Goal: Transaction & Acquisition: Purchase product/service

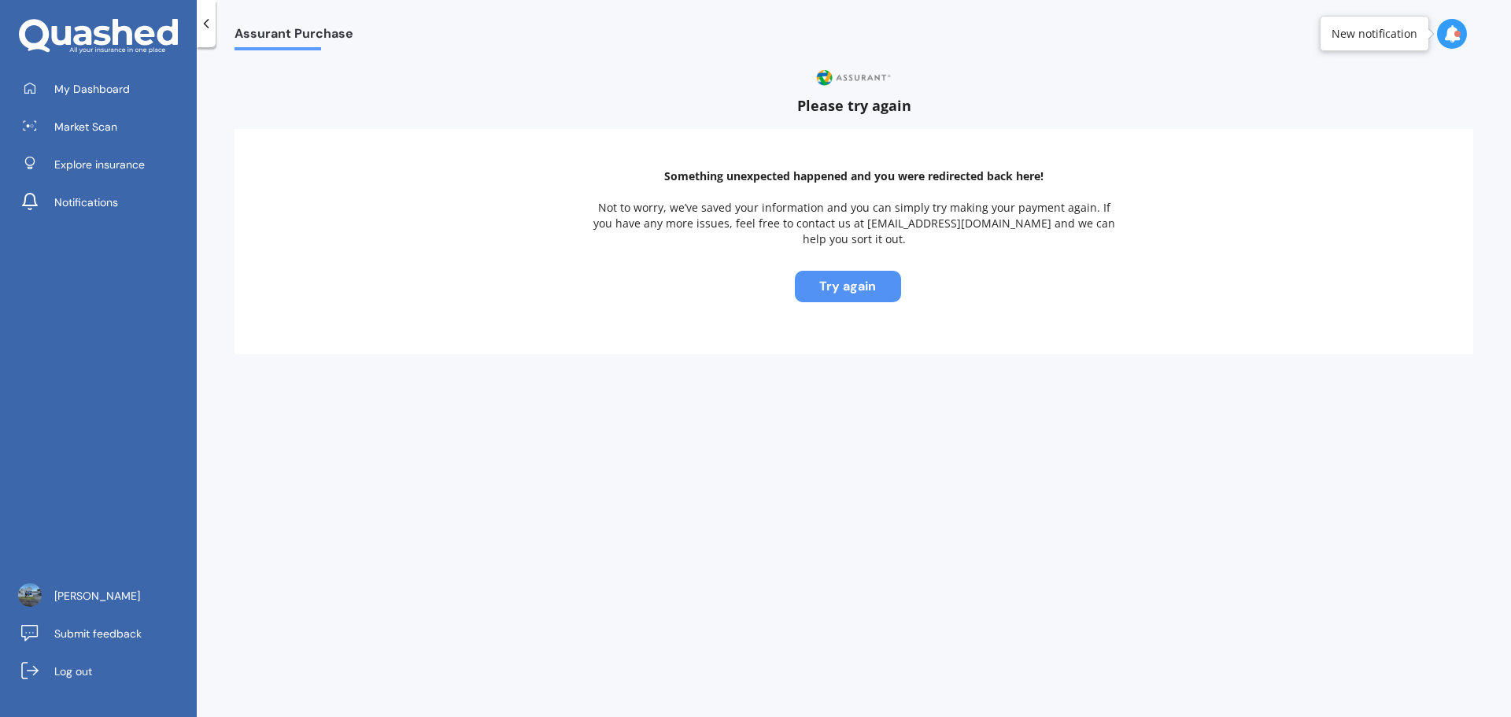
click at [855, 271] on button "Try again" at bounding box center [848, 286] width 106 height 31
click at [834, 271] on button "Try again" at bounding box center [848, 286] width 106 height 31
click at [842, 271] on button "Try again" at bounding box center [848, 286] width 106 height 31
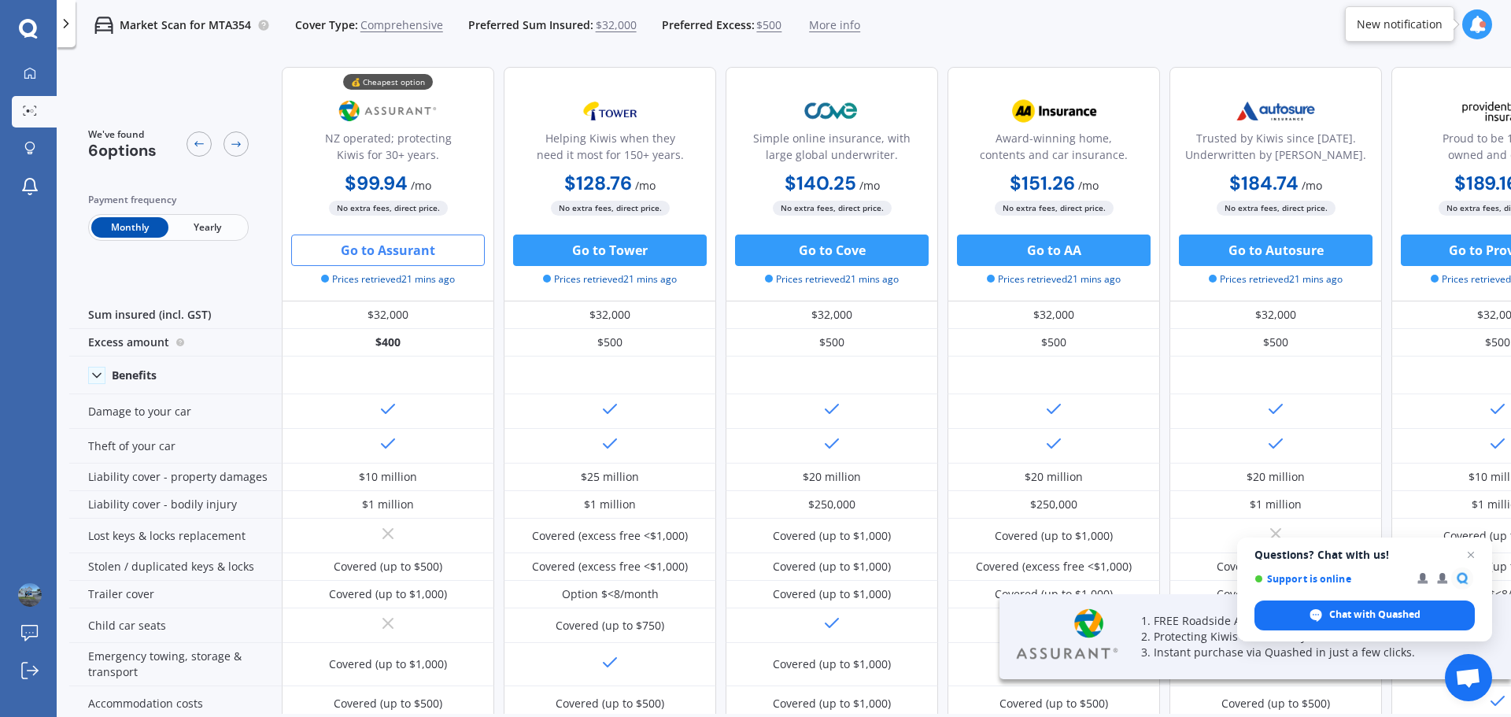
click at [409, 251] on button "Go to Assurant" at bounding box center [388, 249] width 194 height 31
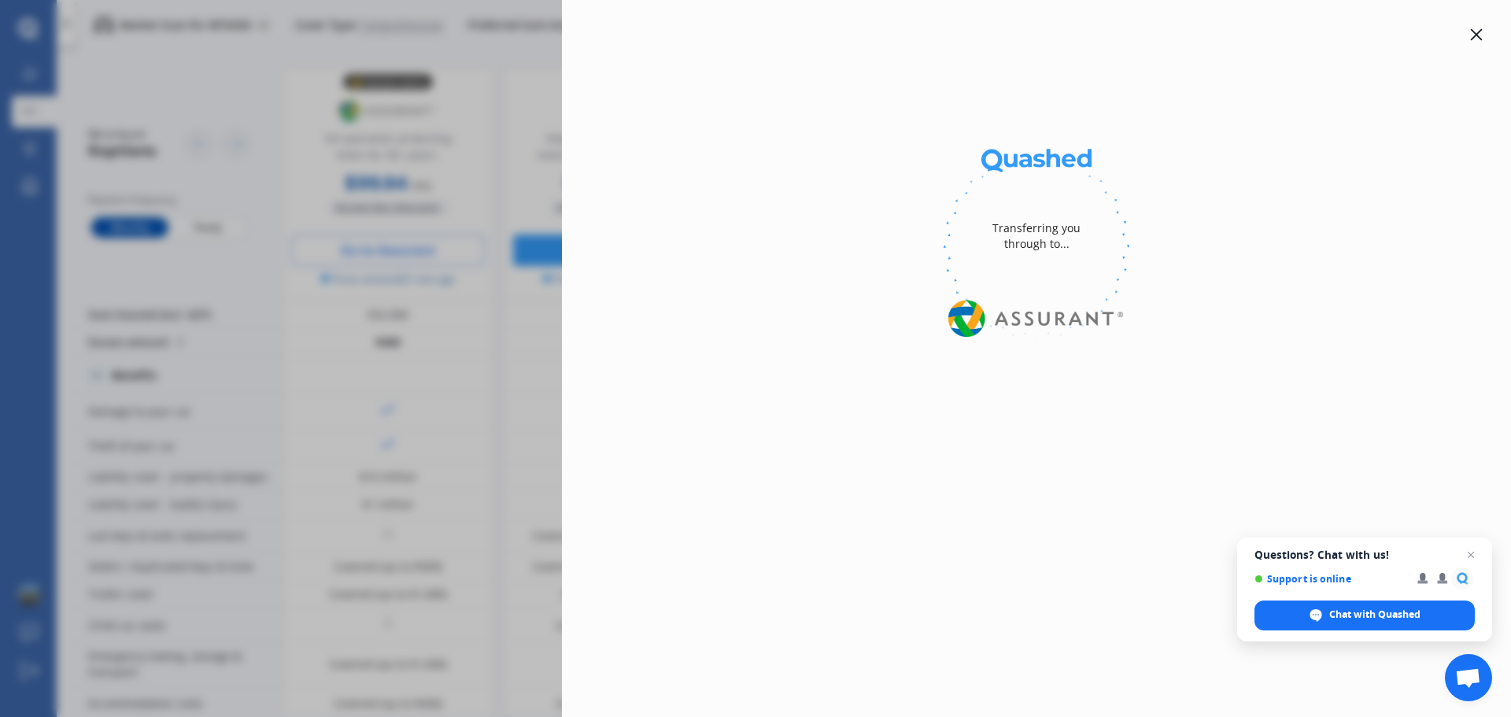
select select "Monthly"
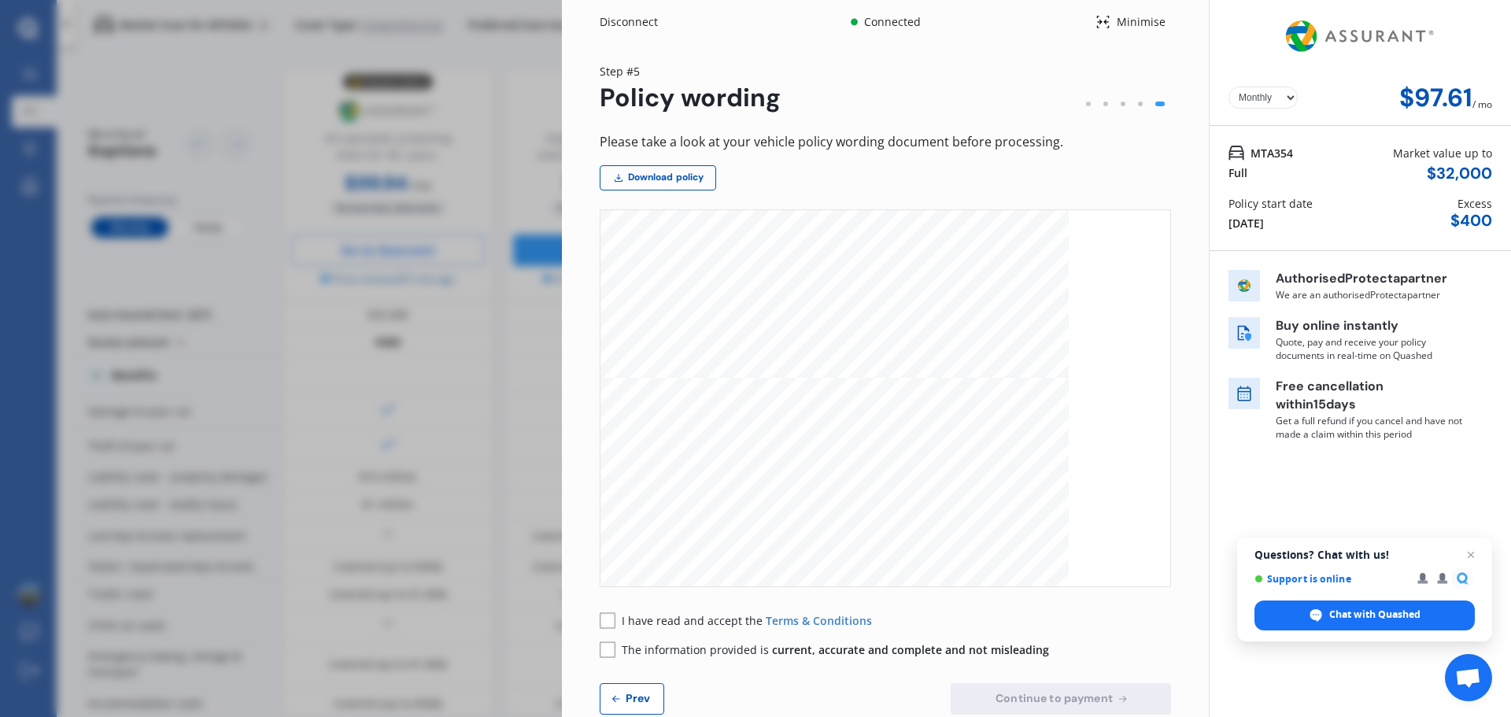
scroll to position [577, 0]
click at [605, 624] on rect at bounding box center [608, 620] width 16 height 16
click at [608, 650] on rect at bounding box center [608, 649] width 16 height 16
click at [1034, 697] on span "Continue to payment" at bounding box center [1054, 698] width 124 height 13
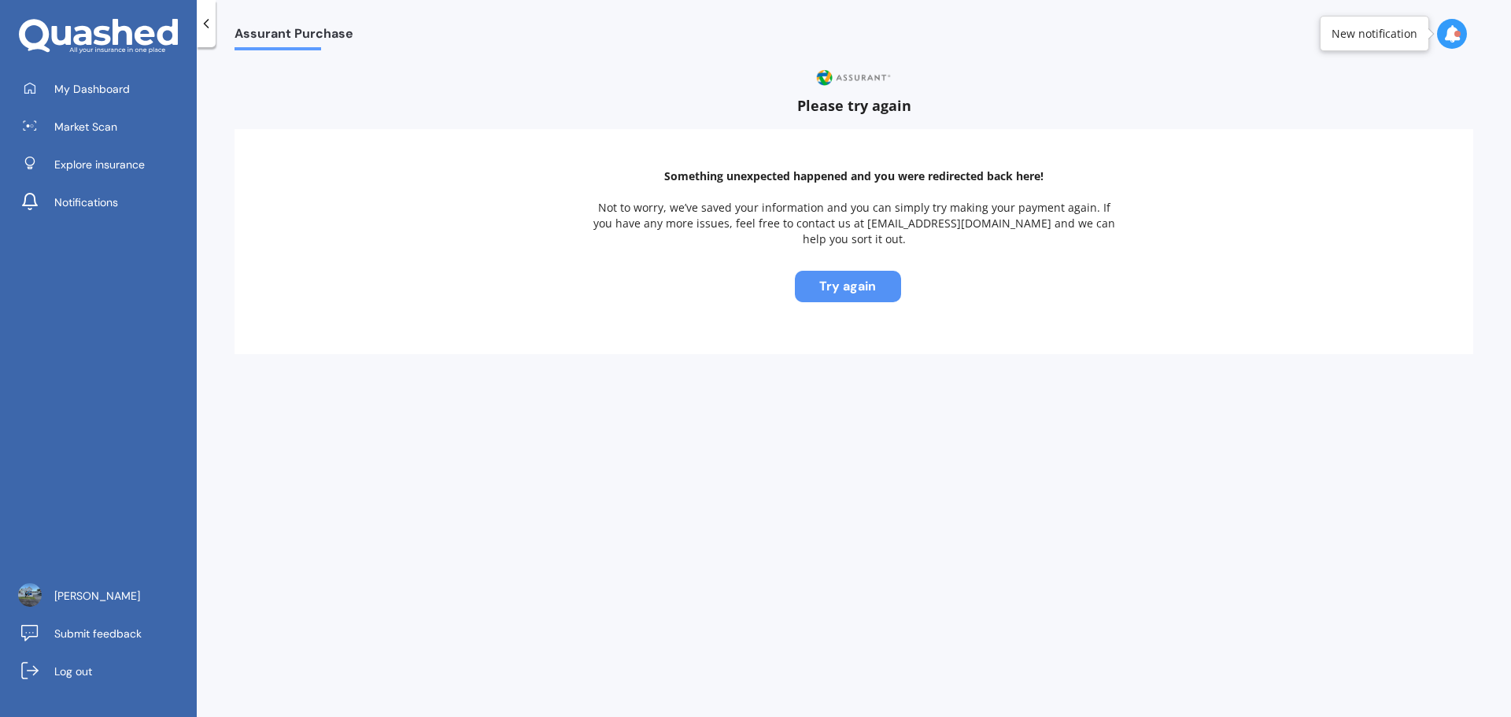
click at [844, 276] on button "Try again" at bounding box center [848, 286] width 106 height 31
